Goal: Contribute content

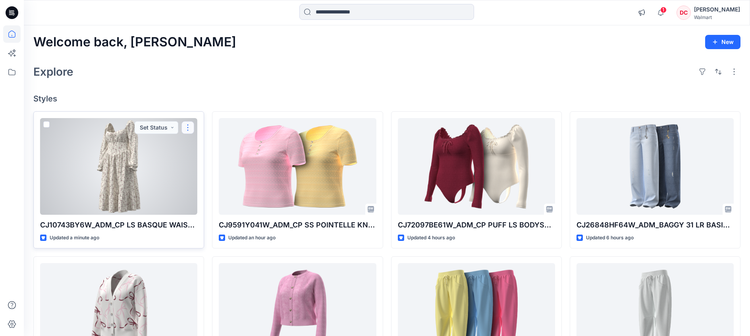
click at [189, 126] on button "button" at bounding box center [187, 127] width 13 height 13
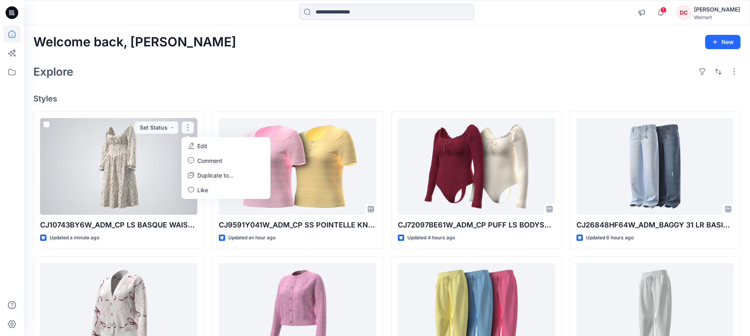
click at [213, 143] on button "Edit" at bounding box center [226, 146] width 86 height 15
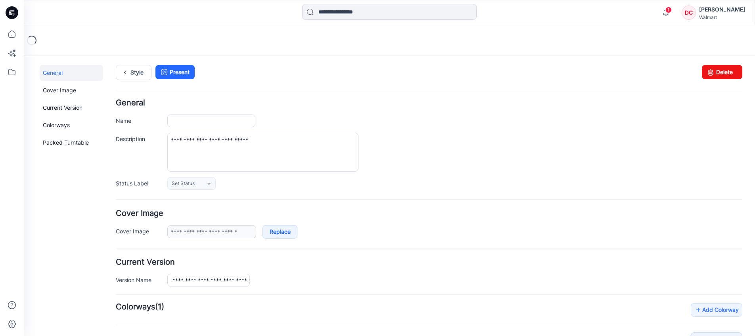
type input "**********"
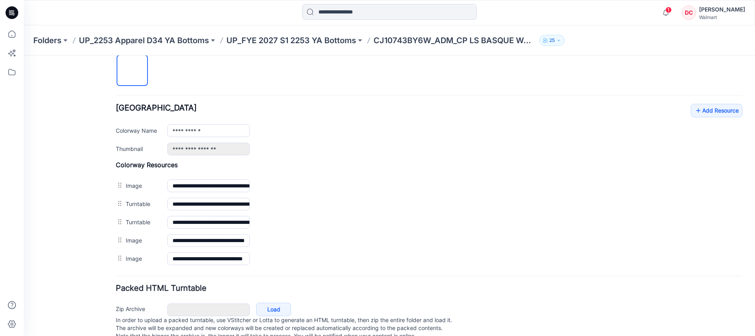
scroll to position [292, 0]
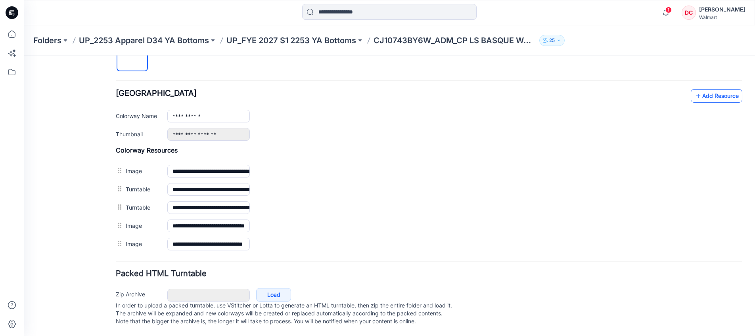
click at [695, 90] on icon at bounding box center [699, 96] width 8 height 13
click at [696, 89] on link "Add Resource" at bounding box center [717, 95] width 52 height 13
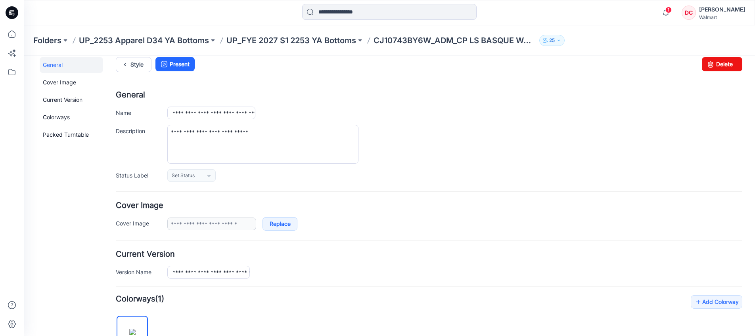
scroll to position [0, 0]
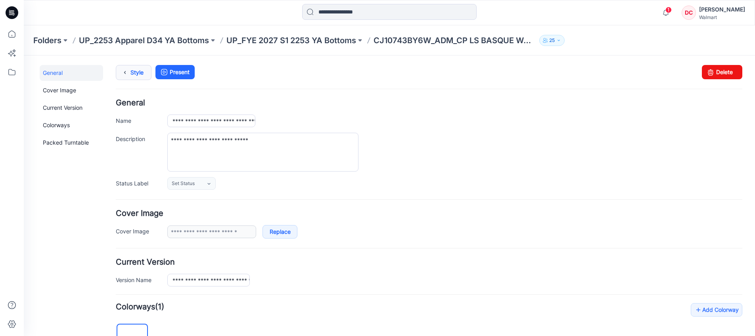
click at [122, 73] on icon at bounding box center [124, 72] width 11 height 14
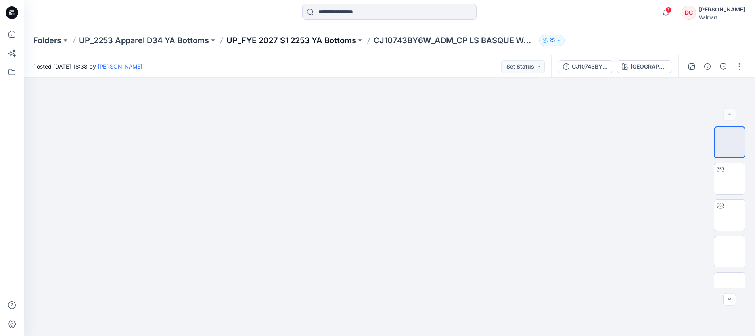
click at [310, 38] on p "UP_FYE 2027 S1 2253 YA Bottoms" at bounding box center [292, 40] width 130 height 11
